Goal: Check status

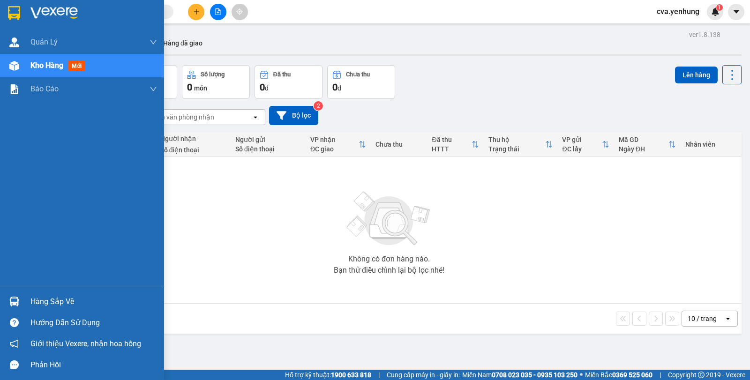
click at [19, 299] on img at bounding box center [14, 302] width 10 height 10
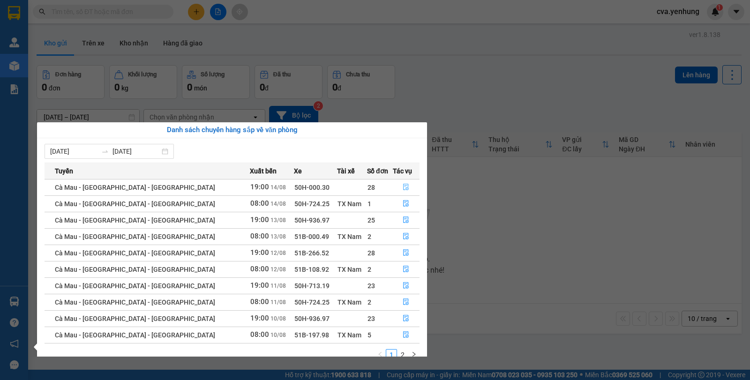
click at [402, 188] on icon "file-done" at bounding box center [405, 187] width 7 height 7
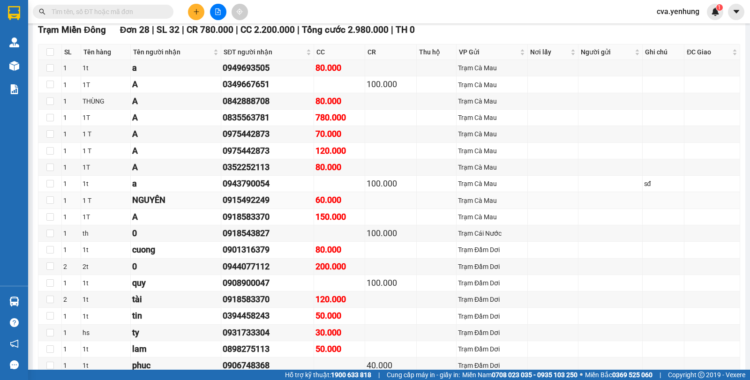
scroll to position [513, 0]
click at [356, 220] on div "150.000" at bounding box center [339, 216] width 48 height 13
click at [358, 206] on div "60.000" at bounding box center [339, 199] width 48 height 13
drag, startPoint x: 358, startPoint y: 195, endPoint x: 354, endPoint y: 179, distance: 16.4
click at [358, 192] on td at bounding box center [339, 183] width 51 height 16
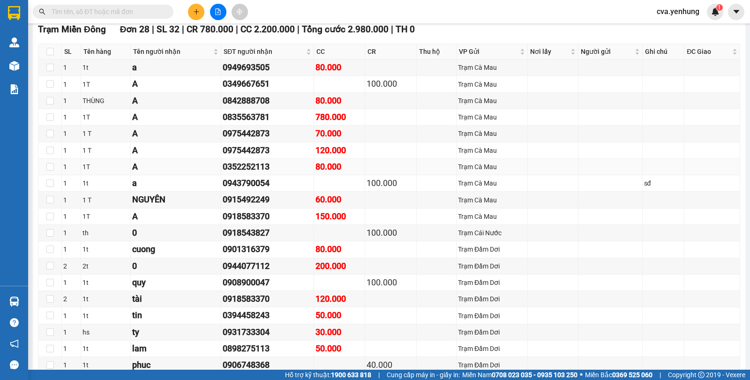
click at [351, 173] on div "80.000" at bounding box center [339, 166] width 48 height 13
click at [347, 157] on div "120.000" at bounding box center [339, 150] width 48 height 13
drag, startPoint x: 345, startPoint y: 141, endPoint x: 345, endPoint y: 135, distance: 6.1
click at [345, 140] on div "70.000" at bounding box center [339, 133] width 48 height 13
click at [344, 124] on div "780.000" at bounding box center [339, 117] width 48 height 13
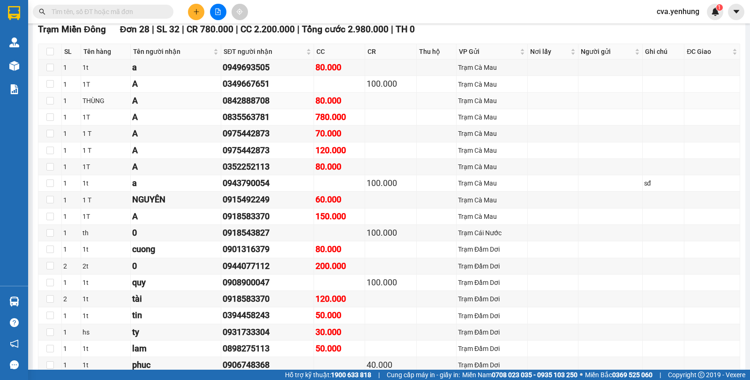
click at [343, 107] on div "80.000" at bounding box center [339, 100] width 48 height 13
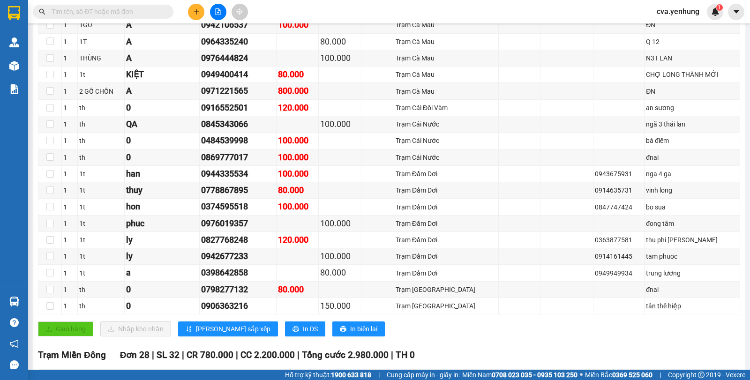
scroll to position [0, 0]
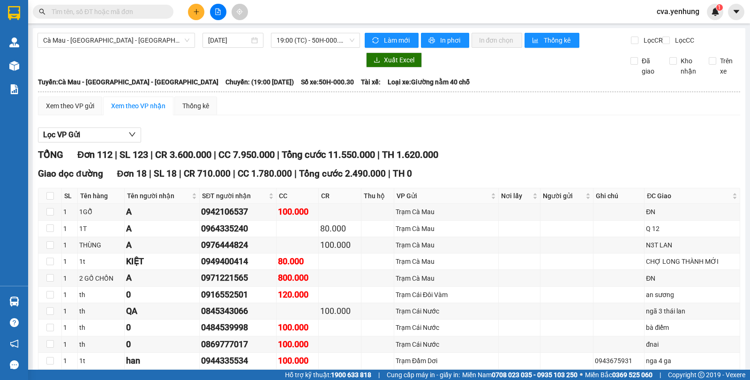
click at [283, 162] on div "TỔNG Đơn 112 | SL 123 | CR 3.600.000 | CC 7.950.000 | Tổng cước 11.550.000 | TH…" at bounding box center [389, 155] width 702 height 15
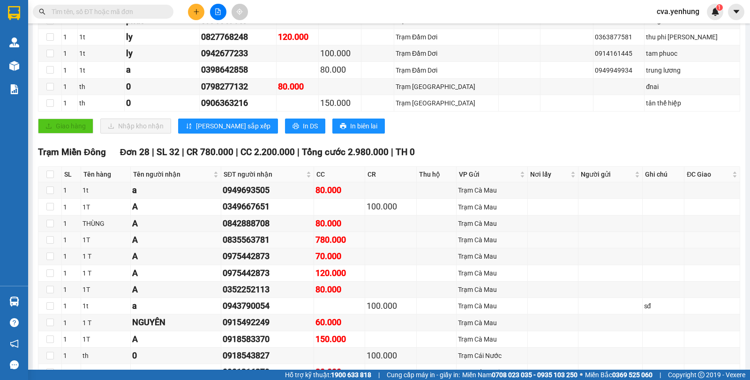
scroll to position [389, 0]
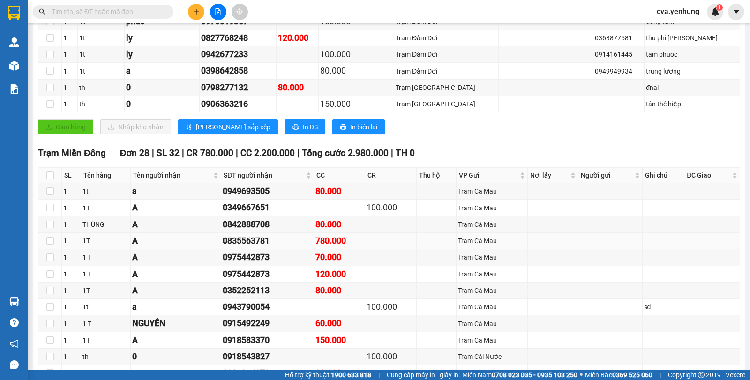
click at [282, 247] on div "0835563781" at bounding box center [267, 240] width 89 height 13
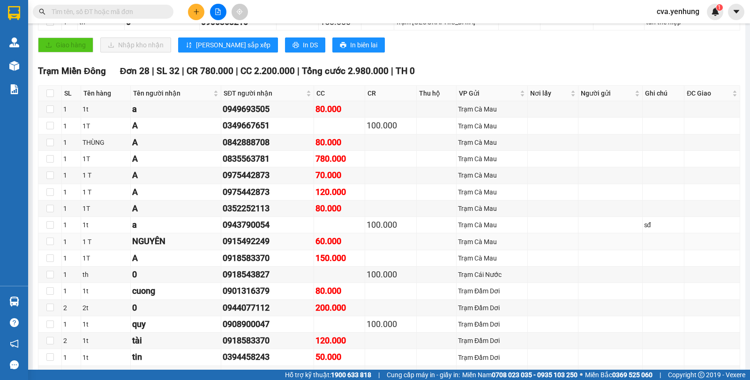
scroll to position [472, 0]
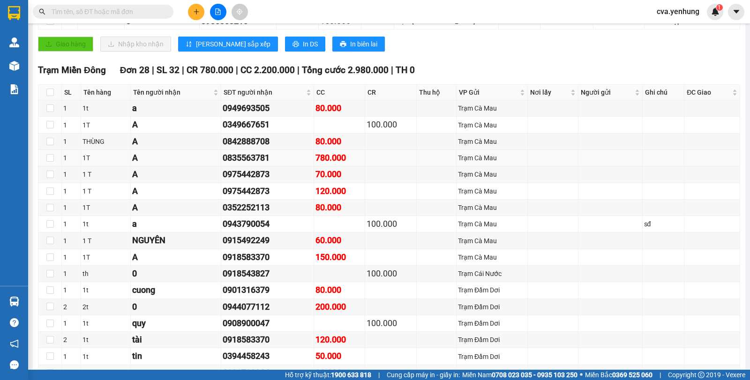
click at [326, 164] on div "780.000" at bounding box center [339, 157] width 48 height 13
drag, startPoint x: 326, startPoint y: 166, endPoint x: 304, endPoint y: 162, distance: 22.4
click at [304, 162] on div "0835563781" at bounding box center [267, 157] width 89 height 13
drag, startPoint x: 302, startPoint y: 167, endPoint x: 299, endPoint y: 184, distance: 17.0
click at [299, 184] on tbody "1 1t a 0949693505 80.000 Trạm Cà Mau 1 1T A 0349667651 100.000 Trạm Cà Mau 1 TH…" at bounding box center [388, 331] width 701 height 463
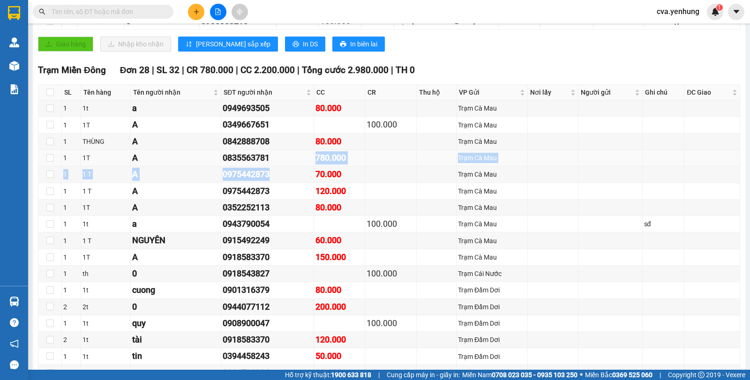
click at [270, 164] on div "0835563781" at bounding box center [267, 157] width 89 height 13
click at [262, 164] on div "0835563781" at bounding box center [267, 157] width 89 height 13
click at [263, 164] on div "0835563781" at bounding box center [267, 157] width 89 height 13
drag, startPoint x: 267, startPoint y: 165, endPoint x: 218, endPoint y: 168, distance: 48.8
click at [221, 166] on td "0835563781" at bounding box center [267, 158] width 93 height 16
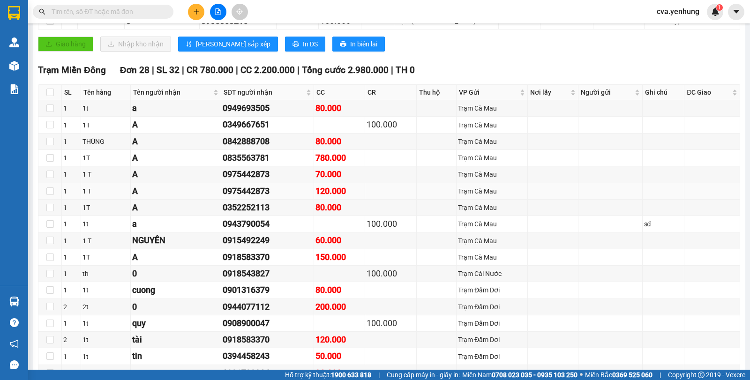
click at [294, 197] on div "0975442873" at bounding box center [267, 191] width 89 height 13
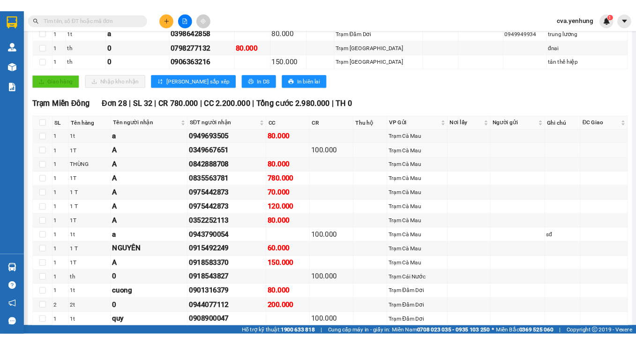
scroll to position [432, 0]
